Goal: Find contact information: Find contact information

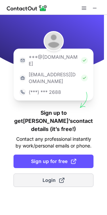
click at [46, 177] on span "Login" at bounding box center [54, 180] width 22 height 7
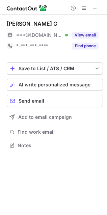
scroll to position [141, 107]
click at [94, 6] on span at bounding box center [94, 7] width 5 height 5
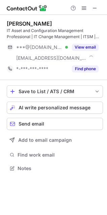
scroll to position [164, 107]
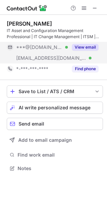
click at [80, 48] on button "View email" at bounding box center [85, 47] width 27 height 7
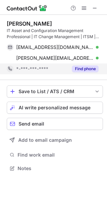
click at [88, 68] on button "Find phone" at bounding box center [85, 69] width 27 height 7
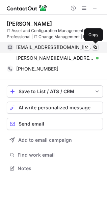
click at [94, 47] on span at bounding box center [95, 47] width 5 height 5
